Goal: Task Accomplishment & Management: Use online tool/utility

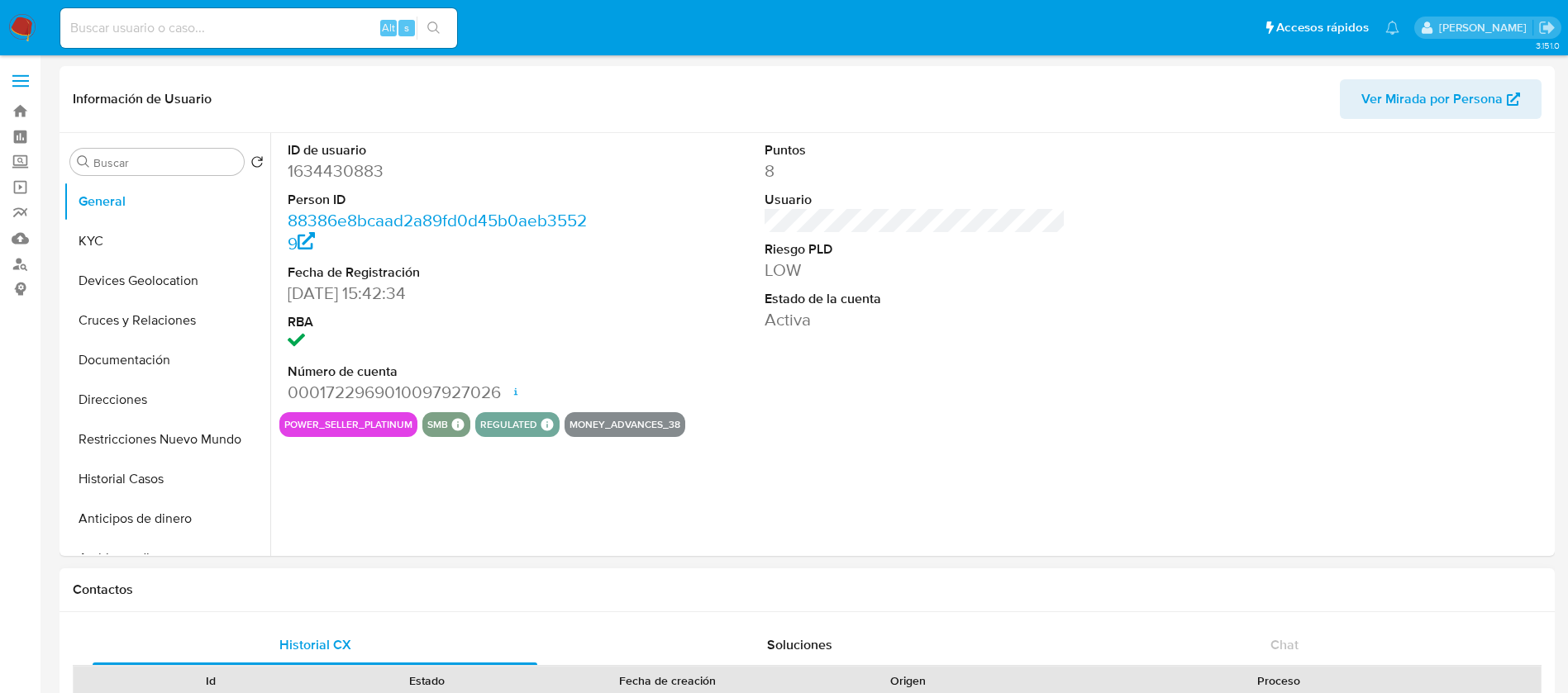
select select "10"
click at [105, 38] on input at bounding box center [258, 27] width 397 height 21
click at [24, 39] on img at bounding box center [22, 27] width 28 height 28
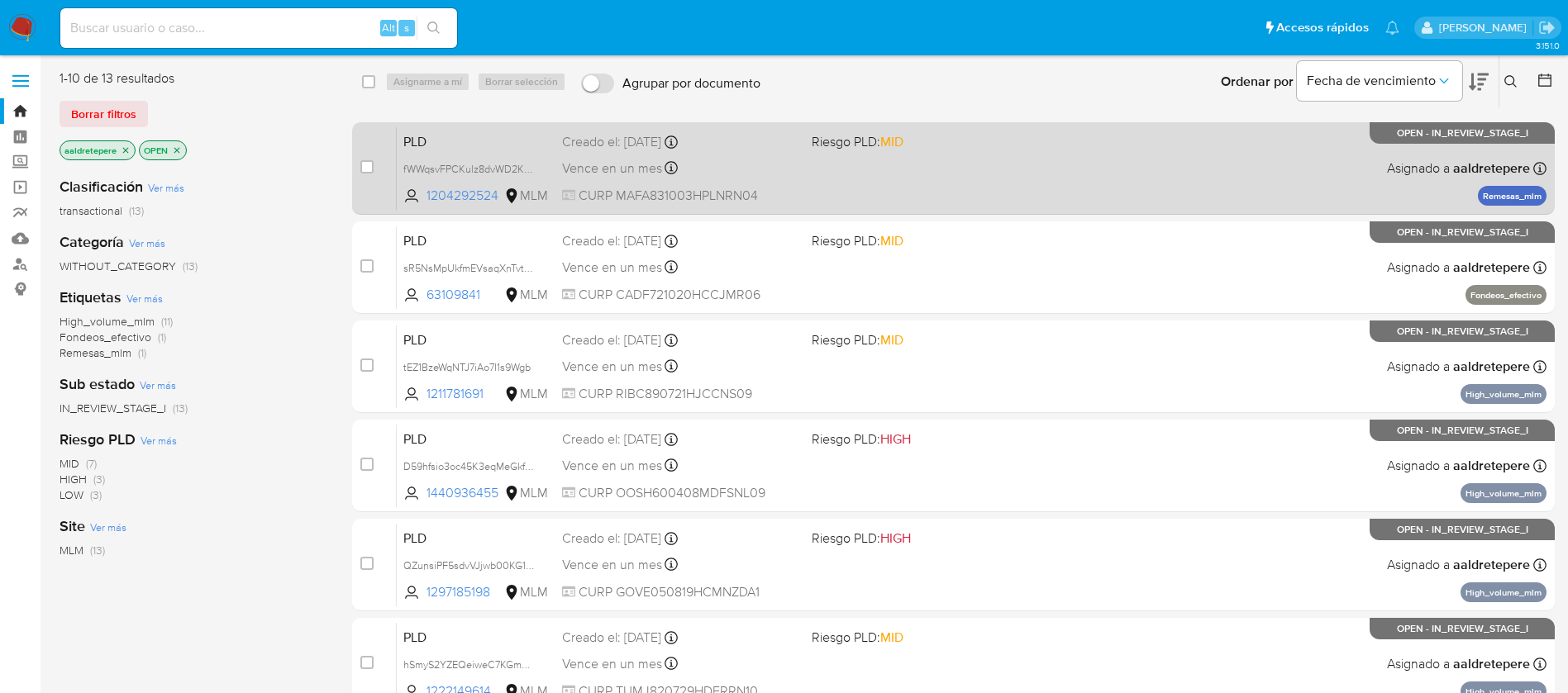
click at [1097, 194] on div "PLD fWWqsvFPCKulz8dvWD2KtntR 1204292524 MLM Riesgo PLD: MID Creado el: 12/07/20…" at bounding box center [972, 168] width 1150 height 83
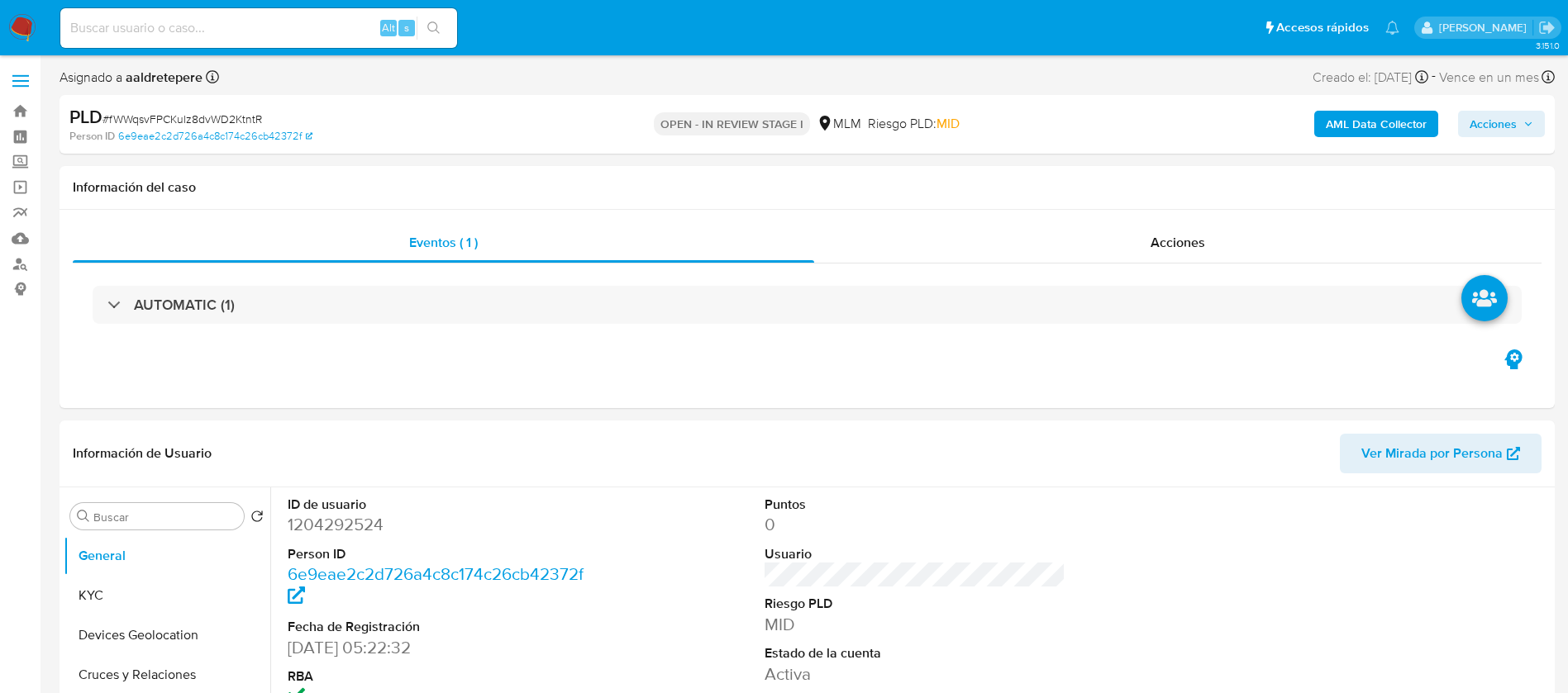
select select "10"
click at [143, 33] on input at bounding box center [258, 27] width 397 height 21
paste input "1082678690"
type input "1082678690"
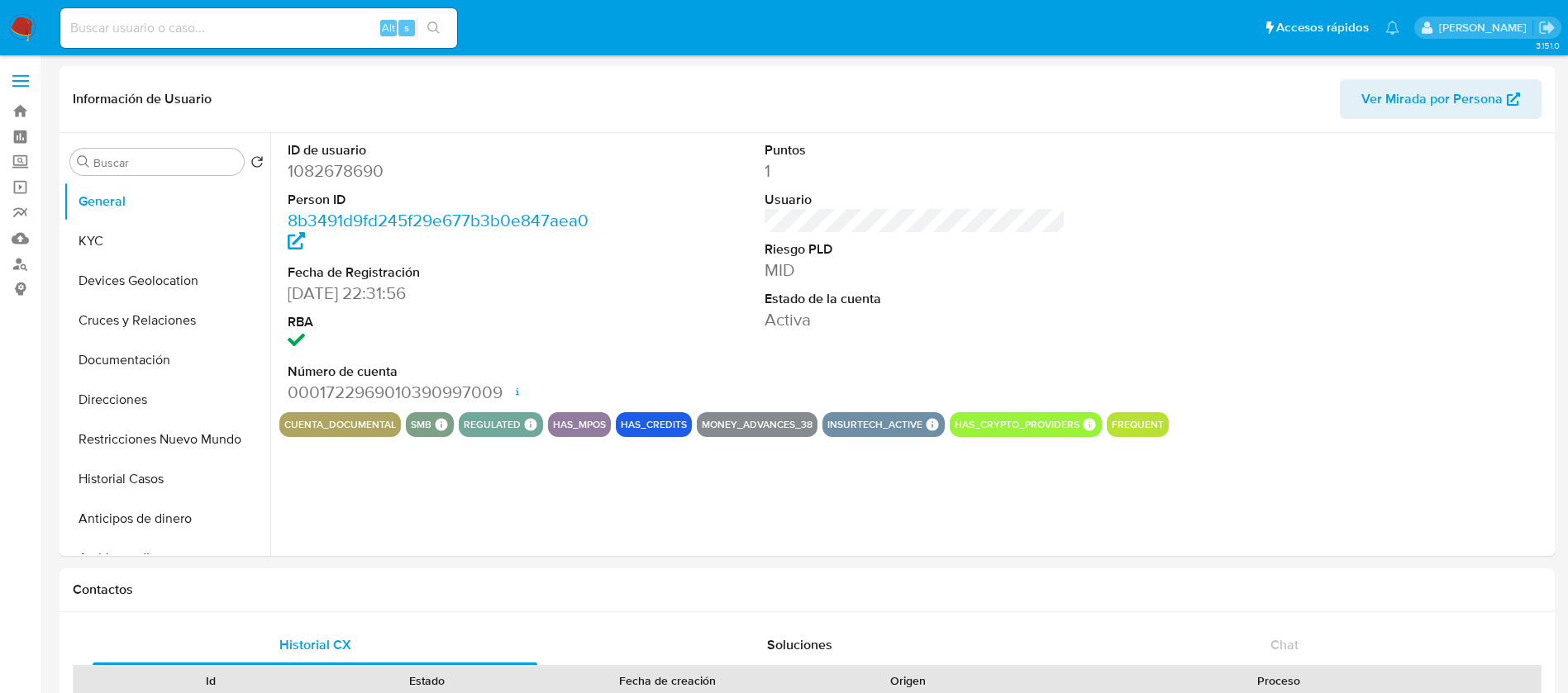
select select "10"
click at [22, 237] on link "Mulan" at bounding box center [99, 238] width 197 height 26
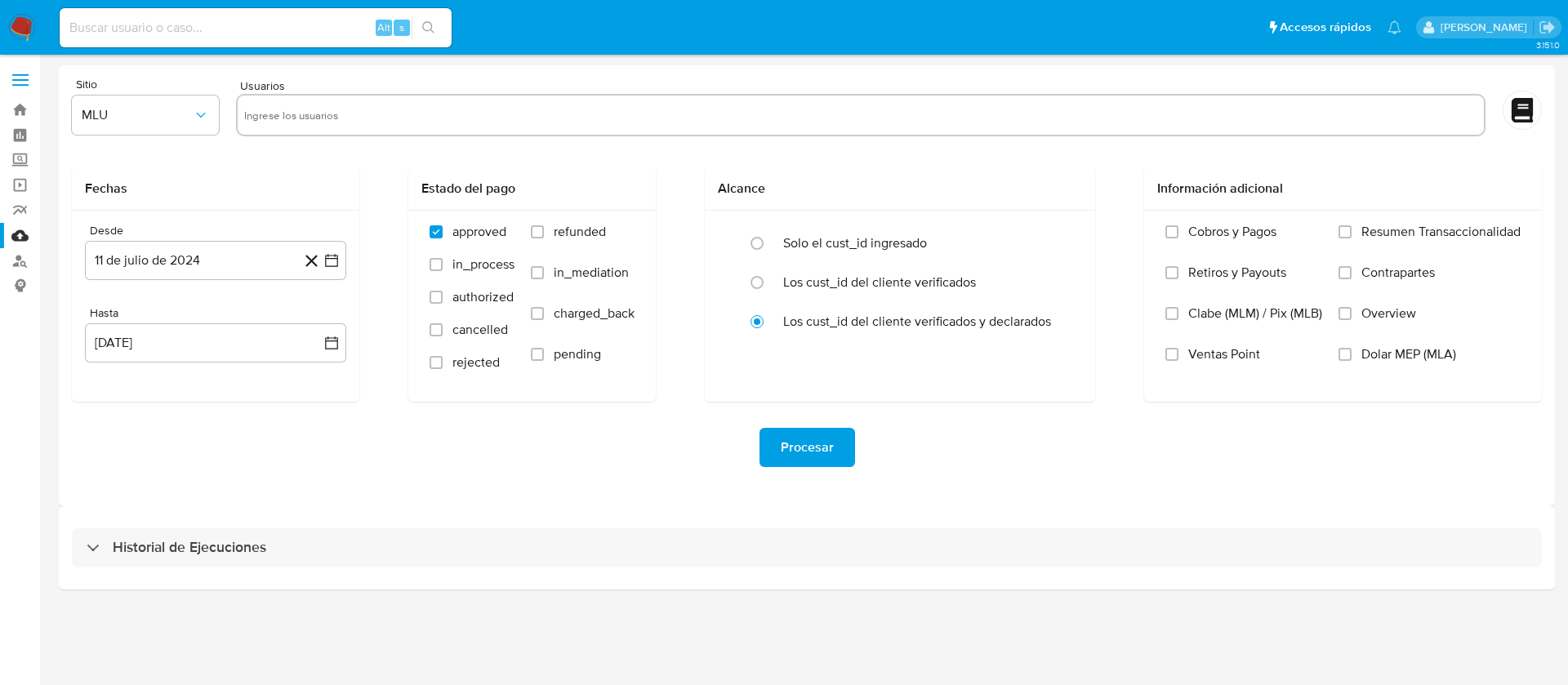
click at [278, 117] on input "text" at bounding box center [860, 115] width 1234 height 26
paste input "1082678690"
type input "1082678690"
click at [173, 130] on button "MLU" at bounding box center [146, 115] width 147 height 39
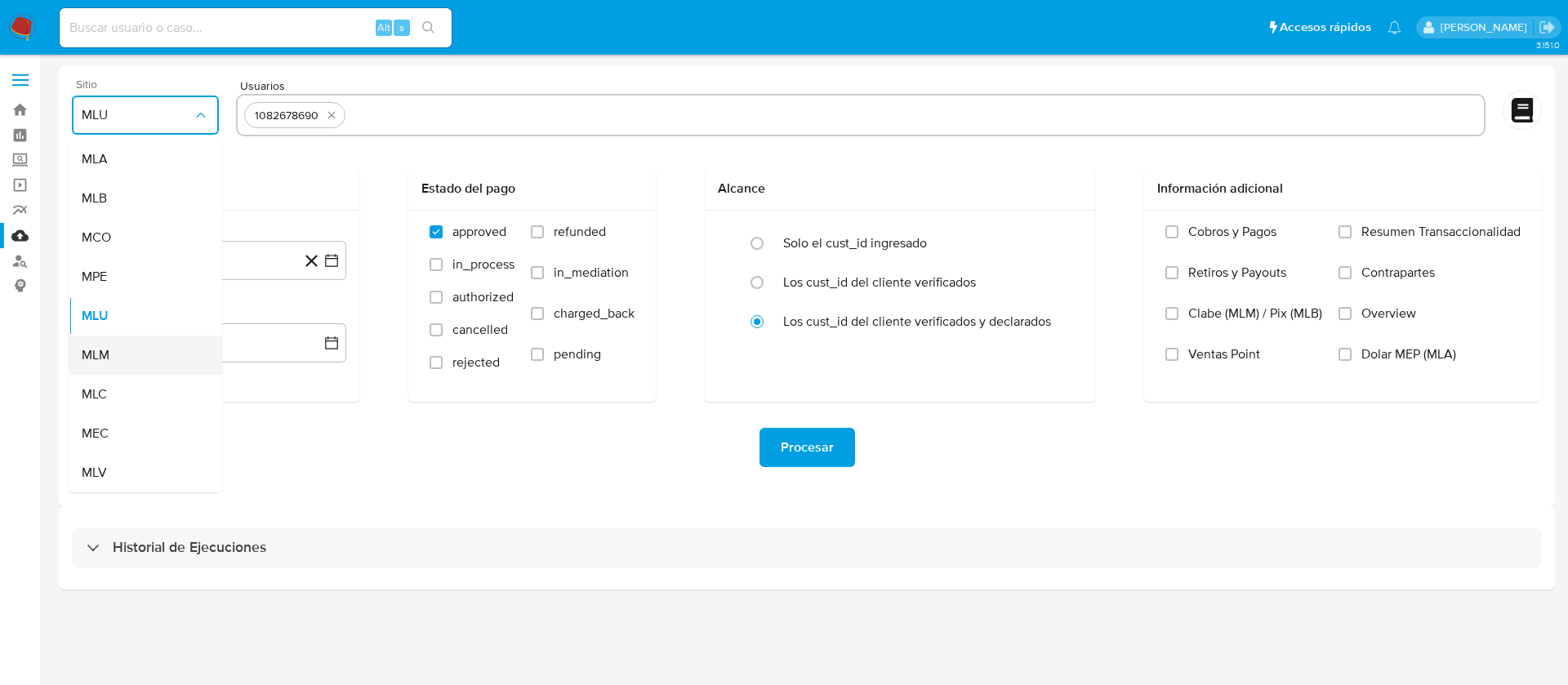
click at [134, 336] on div "MLM" at bounding box center [140, 356] width 118 height 39
click at [148, 260] on button "11 de julio de 2024" at bounding box center [215, 261] width 262 height 39
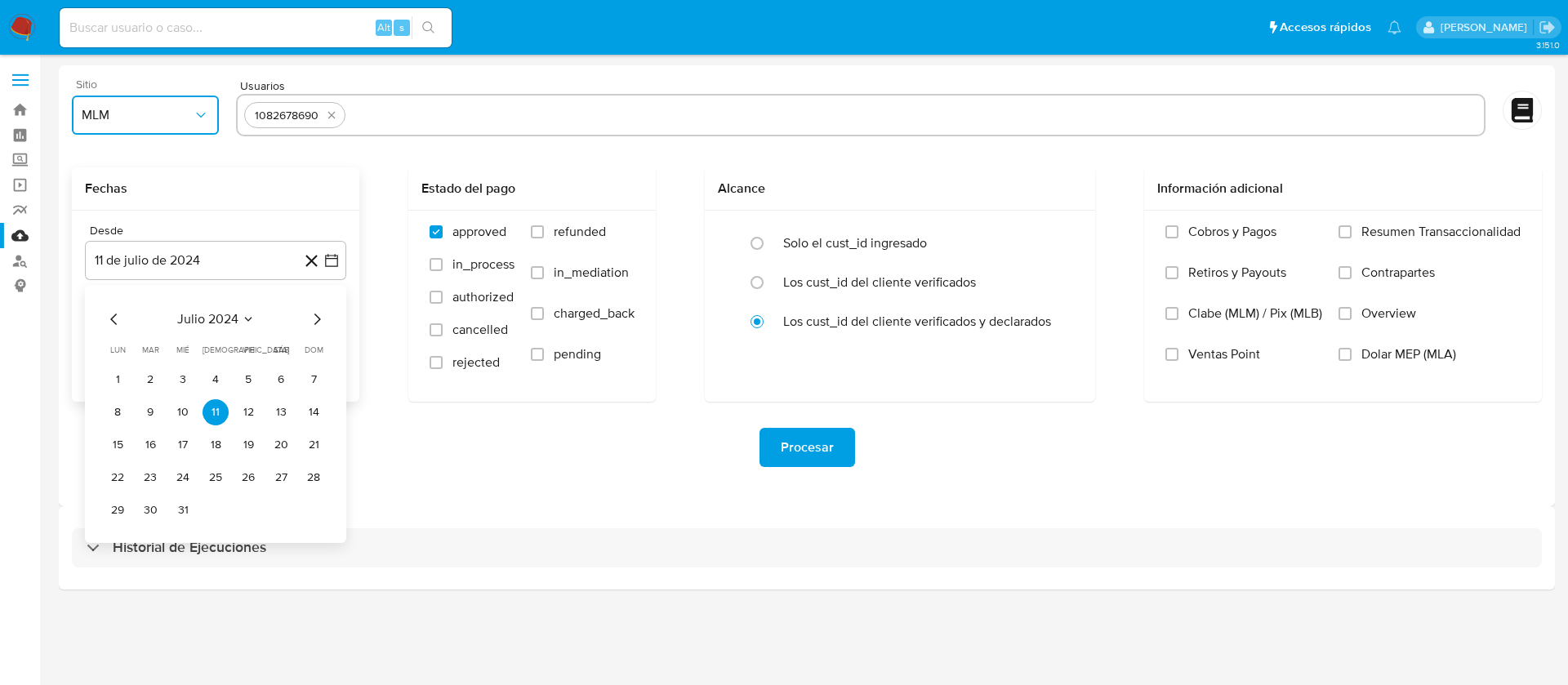
click at [199, 319] on span "julio 2024" at bounding box center [207, 319] width 61 height 16
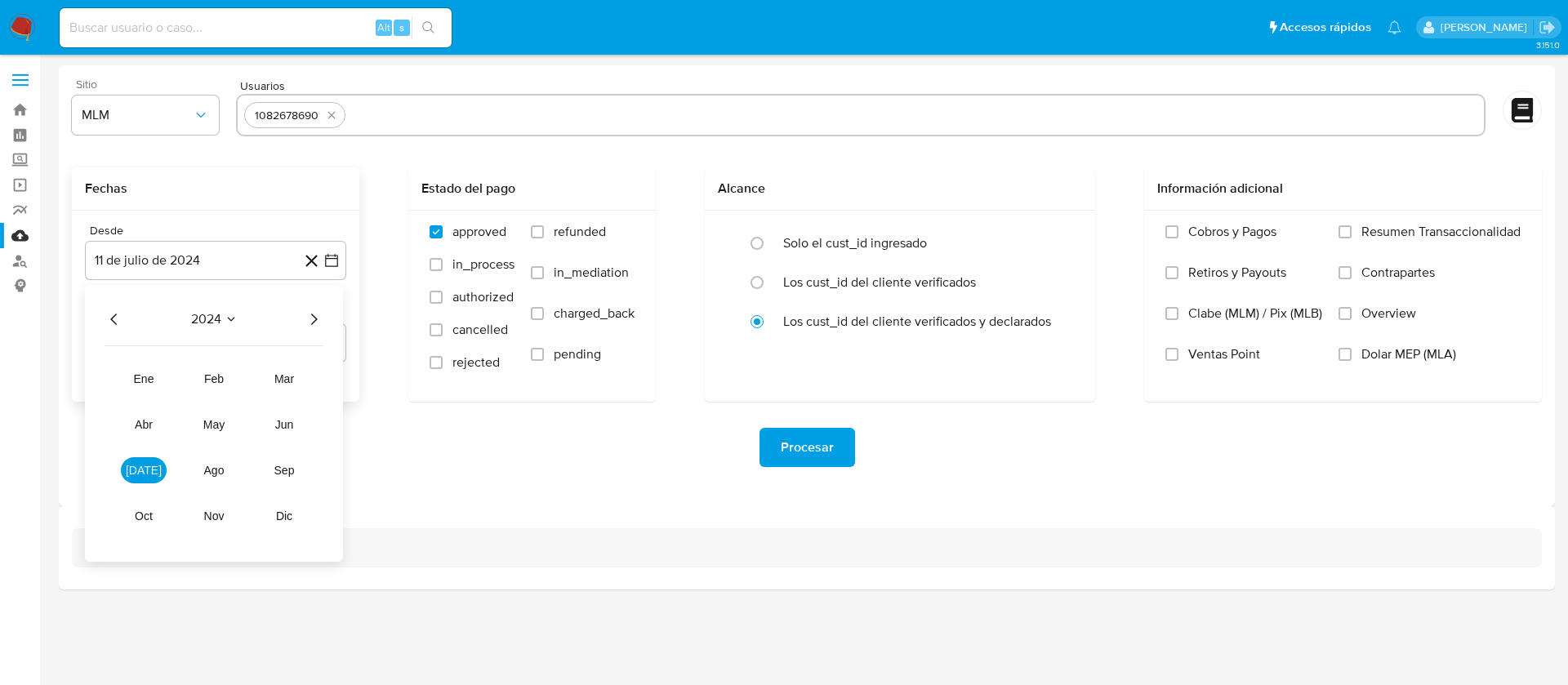
click at [312, 313] on icon "Año siguiente" at bounding box center [313, 319] width 19 height 19
click at [149, 379] on span "ene" at bounding box center [144, 378] width 20 height 13
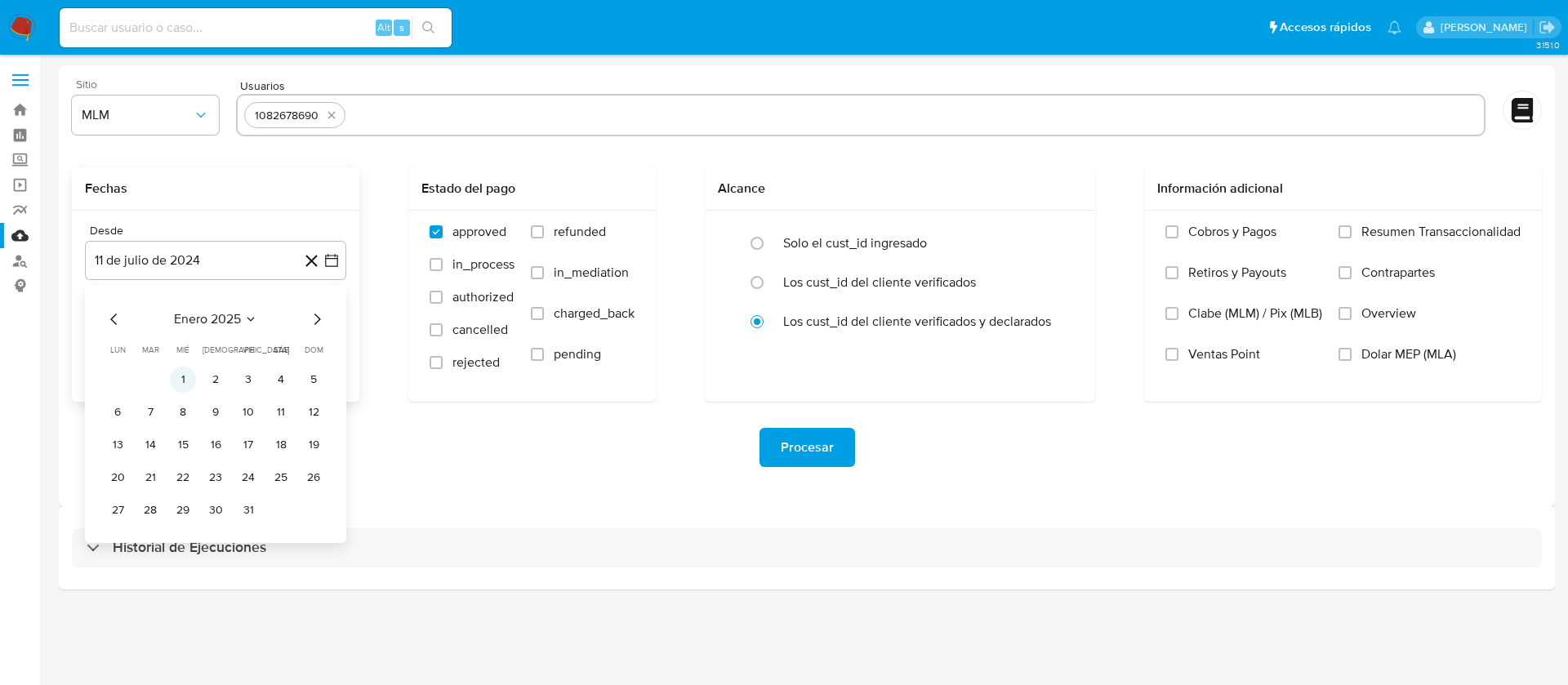
click at [185, 378] on button "1" at bounding box center [183, 379] width 26 height 26
click at [185, 378] on div "Desde [DATE] [DATE] Hasta [DATE] [DATE]" at bounding box center [216, 307] width 288 height 191
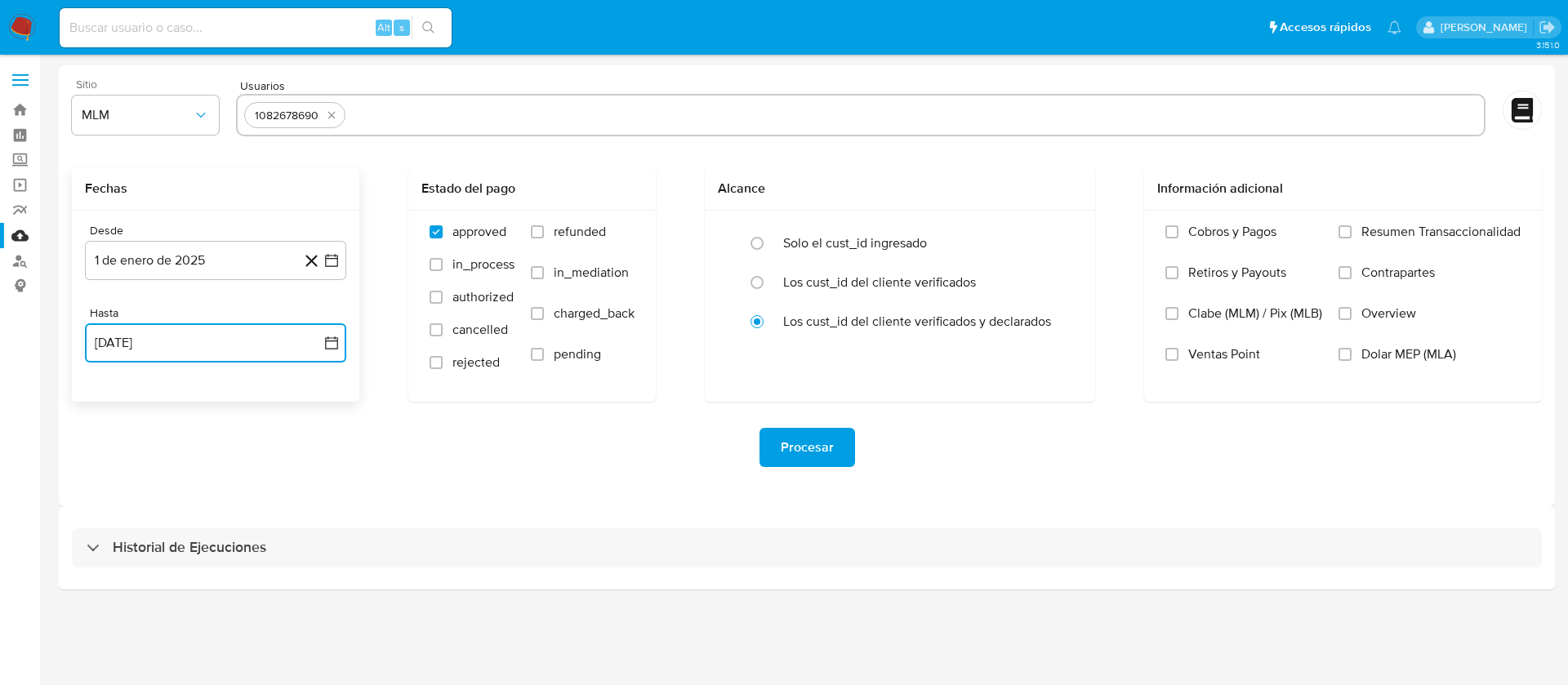
click at [185, 339] on button "[DATE]" at bounding box center [215, 343] width 262 height 39
click at [114, 395] on icon "Mes anterior" at bounding box center [113, 401] width 19 height 19
click at [211, 589] on button "31" at bounding box center [215, 593] width 26 height 26
click at [781, 435] on span "Procesar" at bounding box center [807, 447] width 53 height 36
